Goal: Book appointment/travel/reservation

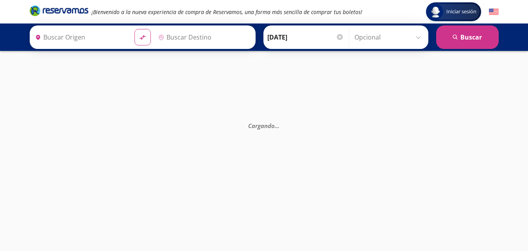
type input "[GEOGRAPHIC_DATA][PERSON_NAME], [GEOGRAPHIC_DATA][PERSON_NAME]"
type input "[GEOGRAPHIC_DATA], [GEOGRAPHIC_DATA]"
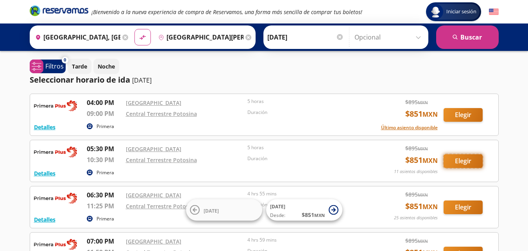
click at [448, 161] on button "Elegir" at bounding box center [463, 161] width 39 height 14
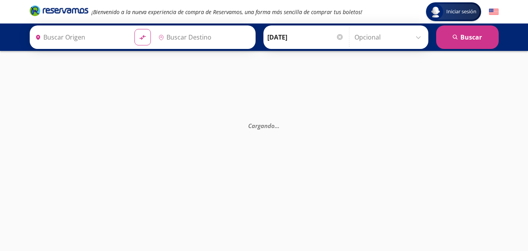
type input "[GEOGRAPHIC_DATA], [GEOGRAPHIC_DATA]"
type input "[GEOGRAPHIC_DATA][PERSON_NAME], [GEOGRAPHIC_DATA][PERSON_NAME]"
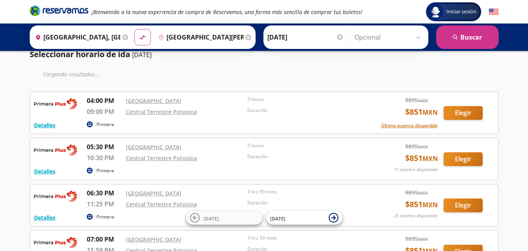
scroll to position [39, 0]
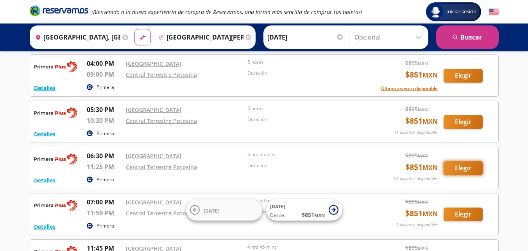
click at [462, 168] on button "Elegir" at bounding box center [463, 168] width 39 height 14
